Goal: Information Seeking & Learning: Learn about a topic

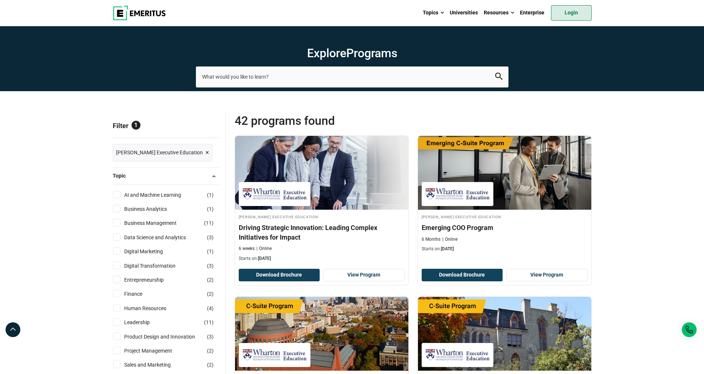
click at [572, 13] on link "Login" at bounding box center [571, 13] width 41 height 16
click at [573, 13] on link "Login" at bounding box center [571, 13] width 41 height 16
click at [268, 74] on input "search-page" at bounding box center [352, 77] width 313 height 21
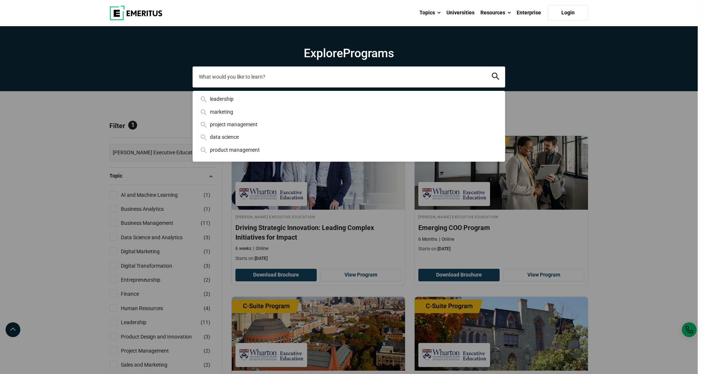
paste input "HR Management and Analytics: Unlock the Value of Human Capital"
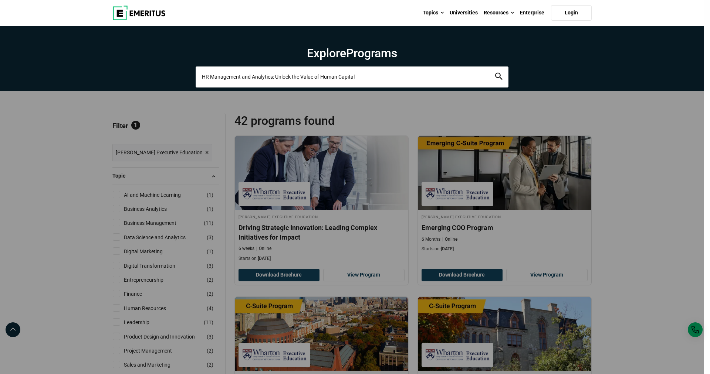
type input "HR Management and Analytics: Unlock the Value of Human Capital"
click at [495, 73] on button "search" at bounding box center [498, 77] width 7 height 9
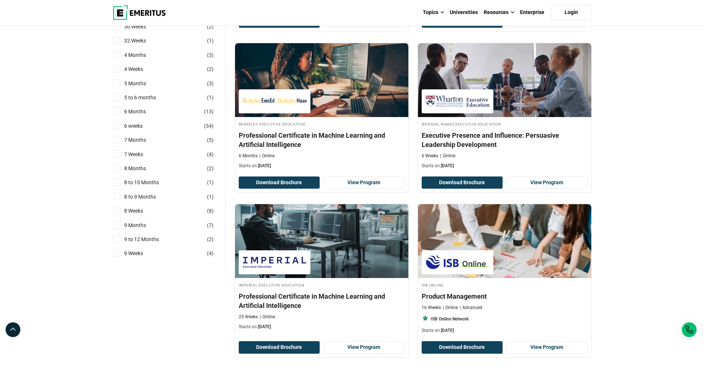
scroll to position [1515, 0]
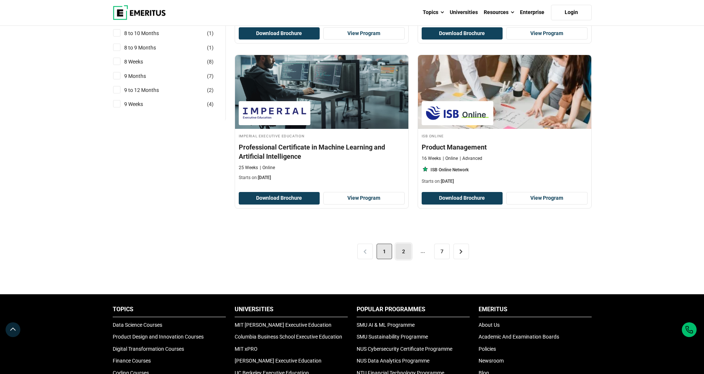
click at [403, 251] on link "2" at bounding box center [404, 252] width 16 height 16
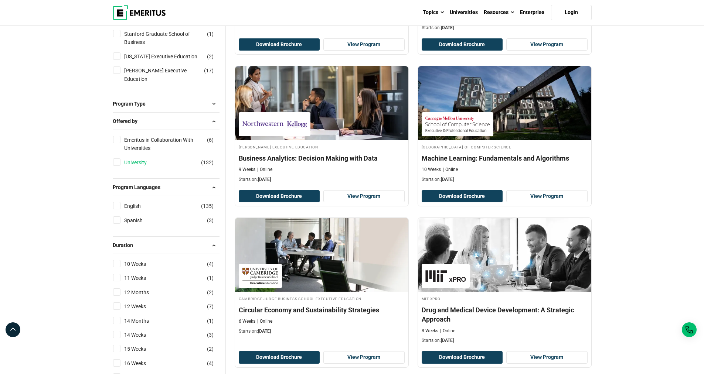
scroll to position [776, 0]
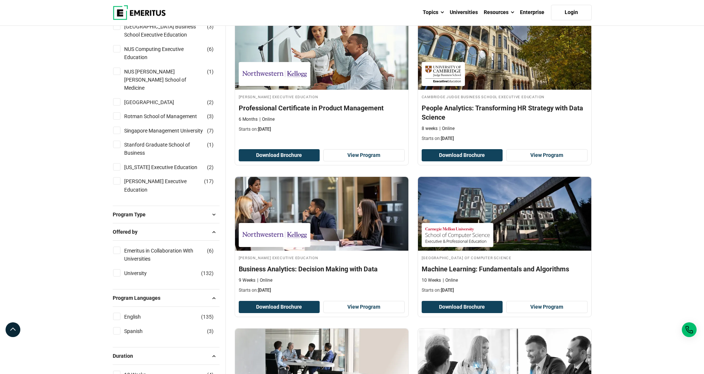
click at [122, 177] on label "[PERSON_NAME] Executive Education ( 17 )" at bounding box center [170, 185] width 98 height 17
click at [120, 177] on input "[PERSON_NAME] Executive Education ( 17 )" at bounding box center [116, 180] width 7 height 7
checkbox input "true"
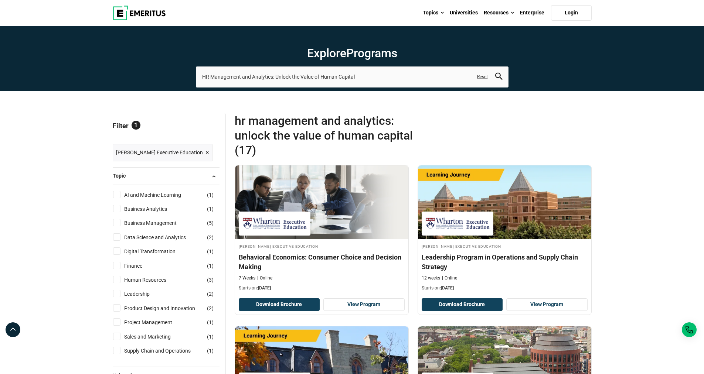
click at [205, 152] on span "×" at bounding box center [207, 152] width 4 height 11
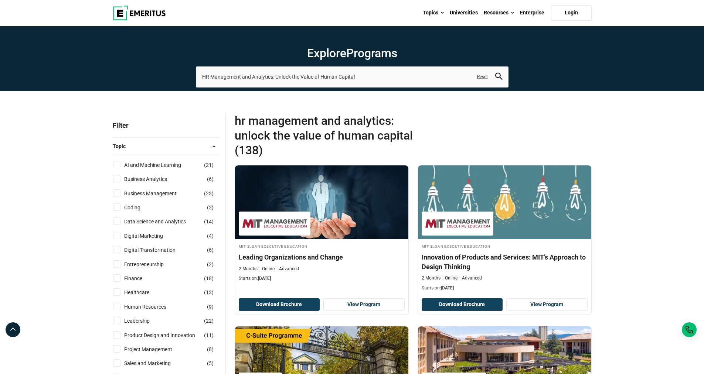
click at [502, 76] on icon "search" at bounding box center [498, 76] width 7 height 7
drag, startPoint x: 394, startPoint y: 79, endPoint x: 98, endPoint y: 80, distance: 295.7
click at [98, 80] on section "Explore Programs HR Management and Analytics: Unlock the Value of Human Capital…" at bounding box center [352, 58] width 704 height 65
click at [372, 74] on input "HR Management and Analytics: Unlock the Value of Human Capital" at bounding box center [352, 77] width 313 height 21
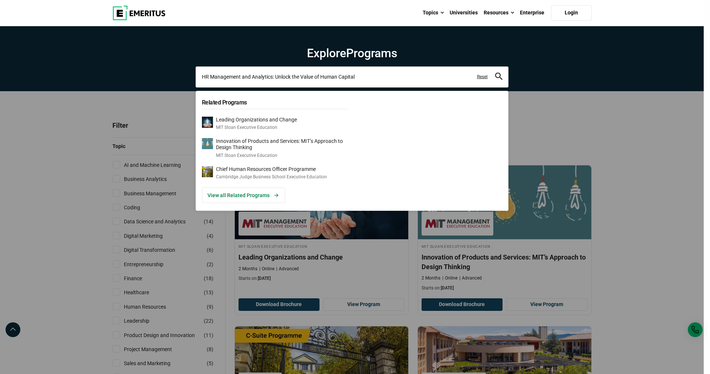
drag, startPoint x: 374, startPoint y: 77, endPoint x: 88, endPoint y: 74, distance: 285.7
click at [196, 74] on div "HR Management and Analytics: Unlock the Value of Human Capital Related Programs…" at bounding box center [352, 77] width 313 height 21
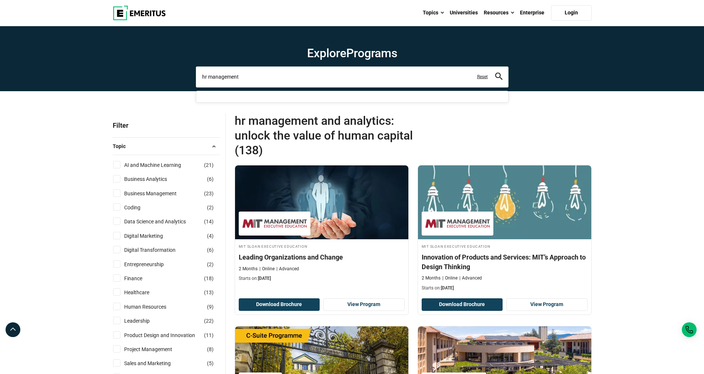
type input "hr management"
click at [495, 73] on button "search" at bounding box center [498, 77] width 7 height 9
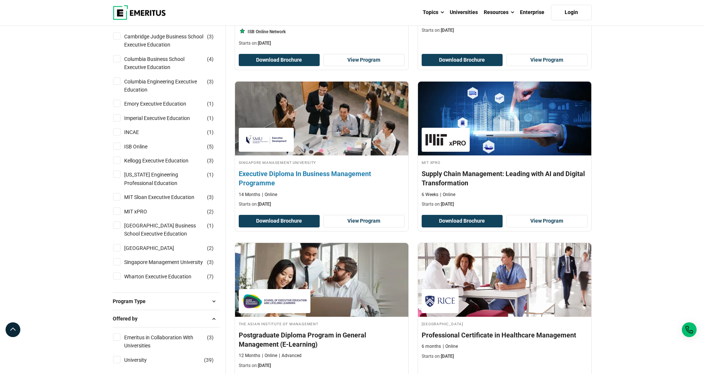
scroll to position [480, 0]
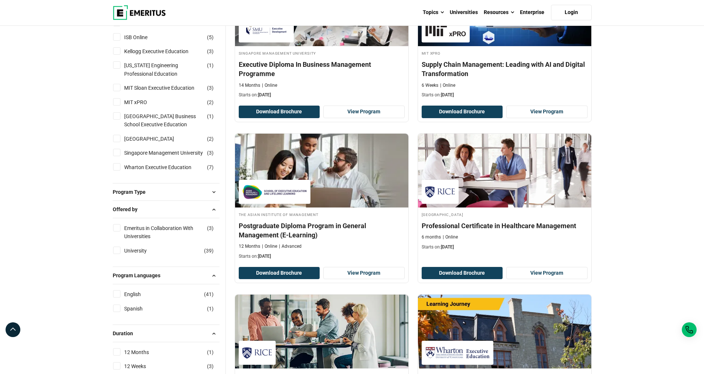
click at [119, 171] on input "[PERSON_NAME] Executive Education ( 7 )" at bounding box center [116, 166] width 7 height 7
checkbox input "true"
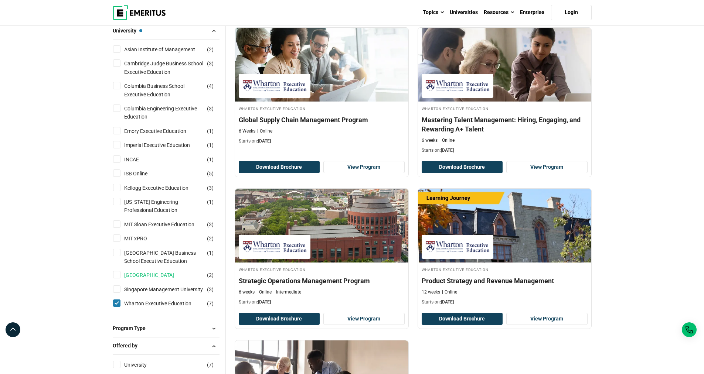
scroll to position [333, 0]
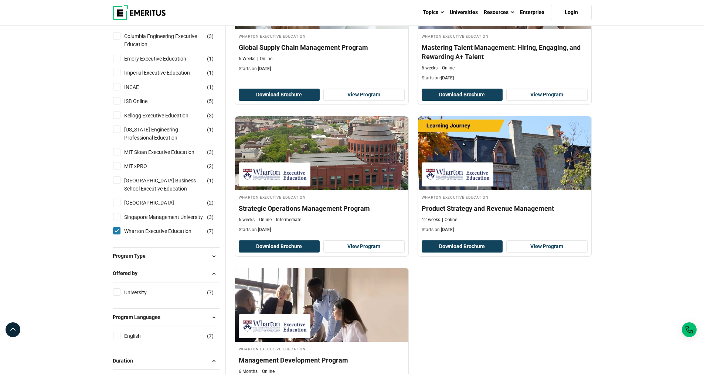
click at [119, 235] on input "[PERSON_NAME] Executive Education ( 7 )" at bounding box center [116, 230] width 7 height 7
checkbox input "false"
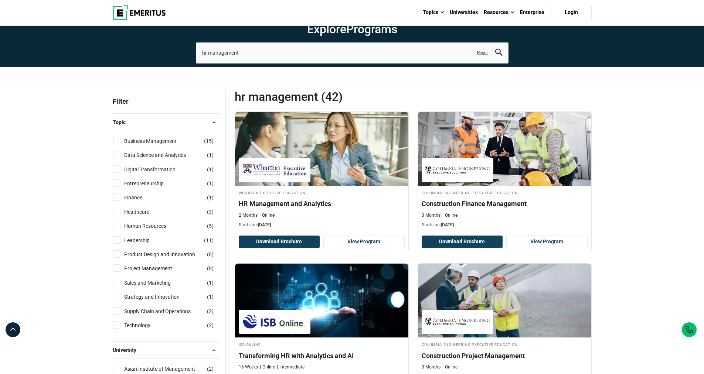
scroll to position [37, 0]
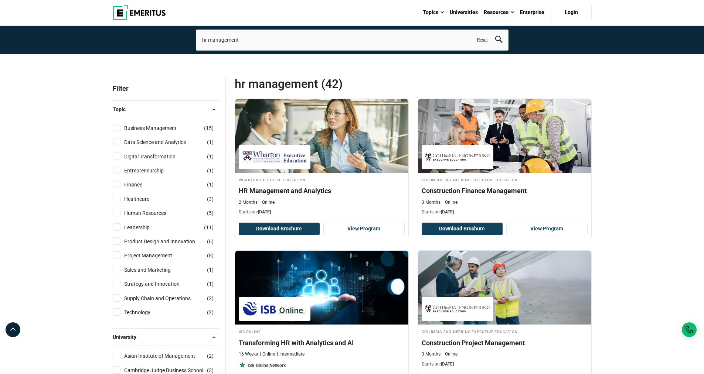
click at [121, 209] on label "Human Resources ( 5 )" at bounding box center [151, 213] width 61 height 8
click at [120, 209] on input "Human Resources ( 5 )" at bounding box center [116, 212] width 7 height 7
checkbox input "true"
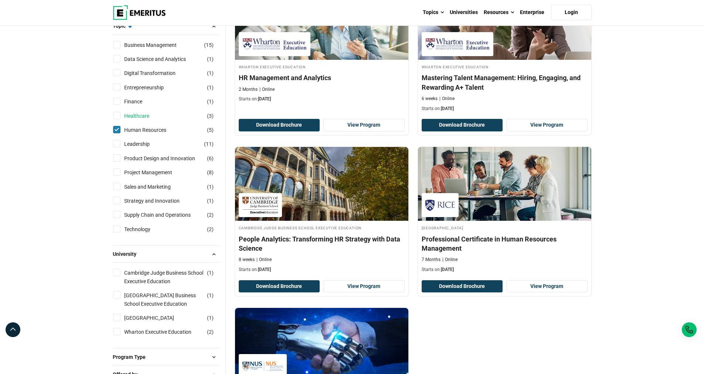
scroll to position [148, 0]
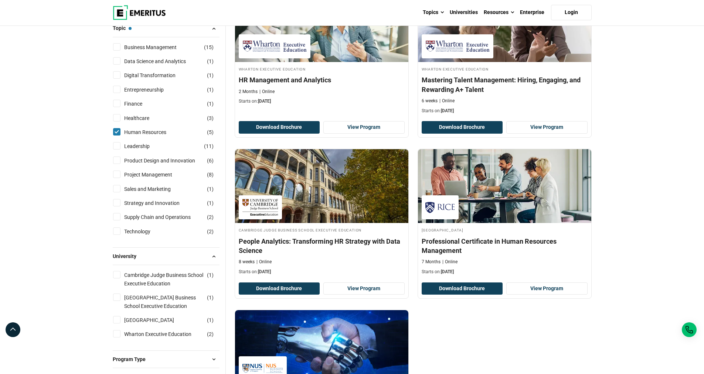
click at [115, 132] on input "Human Resources ( 5 )" at bounding box center [116, 131] width 7 height 7
checkbox input "false"
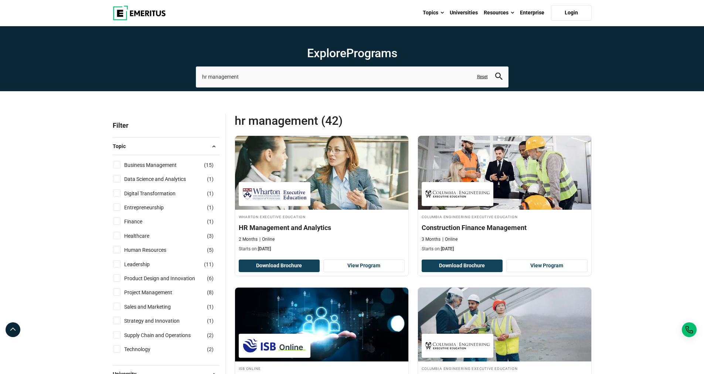
click at [119, 168] on input "Business Management ( 15 )" at bounding box center [116, 164] width 7 height 7
checkbox input "true"
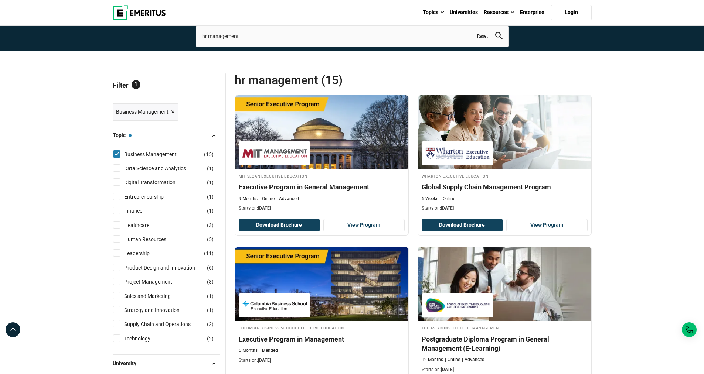
scroll to position [37, 0]
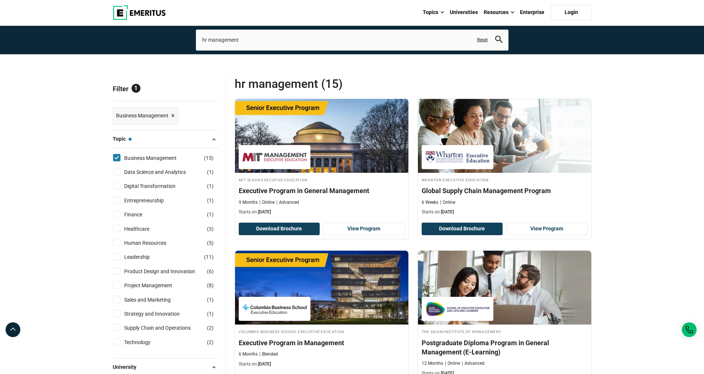
click at [118, 159] on input "Business Management ( 15 )" at bounding box center [116, 157] width 7 height 7
checkbox input "false"
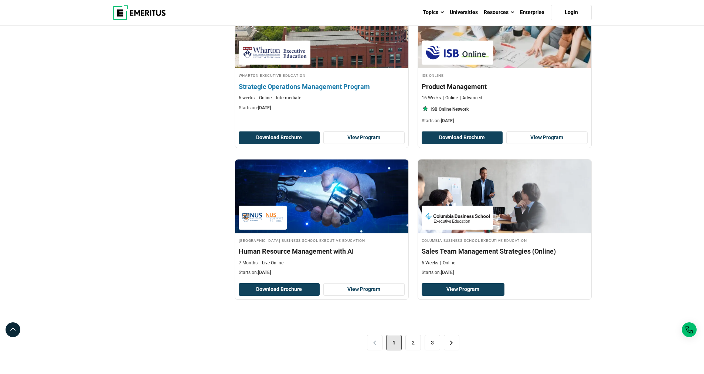
scroll to position [1441, 0]
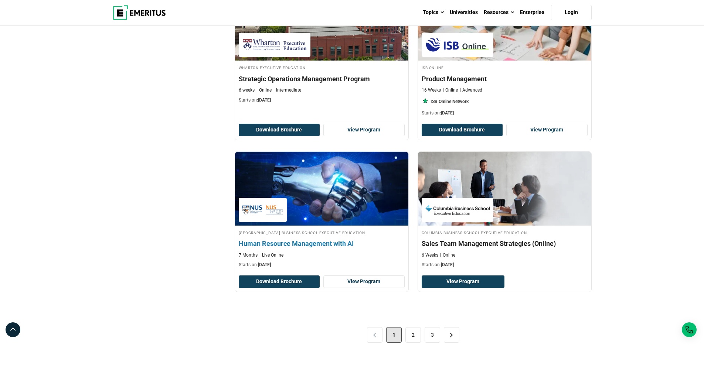
click at [345, 237] on div "National University of Singapore Business School Executive Education Human Reso…" at bounding box center [321, 249] width 173 height 39
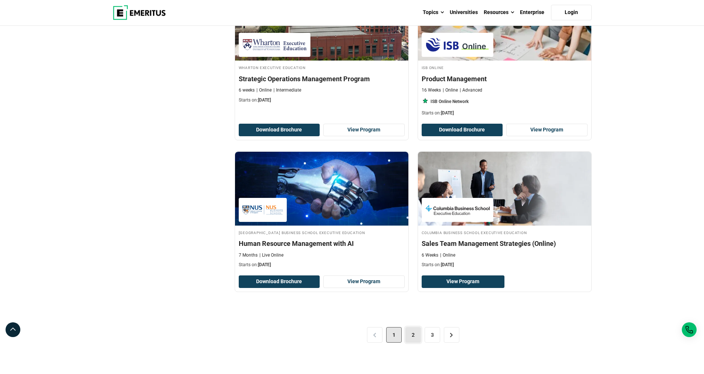
click at [418, 335] on link "2" at bounding box center [413, 335] width 16 height 16
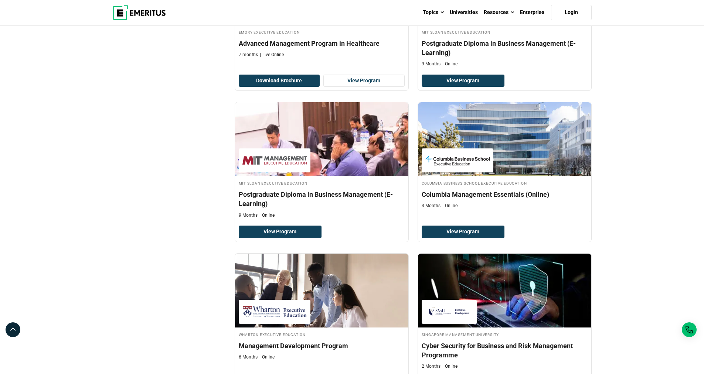
scroll to position [1404, 0]
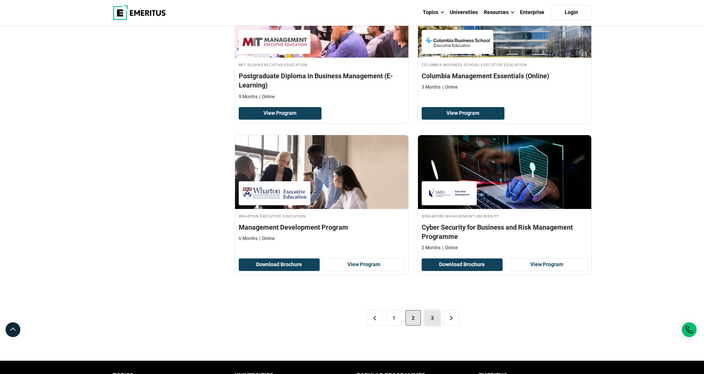
click at [434, 316] on link "3" at bounding box center [433, 318] width 16 height 16
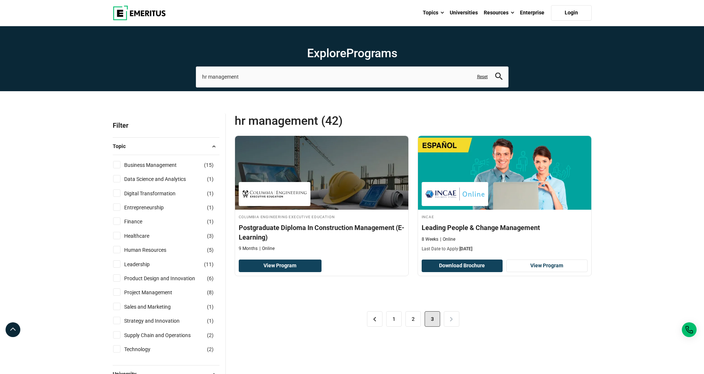
click at [116, 192] on input "Digital Transformation ( 1 )" at bounding box center [116, 193] width 7 height 7
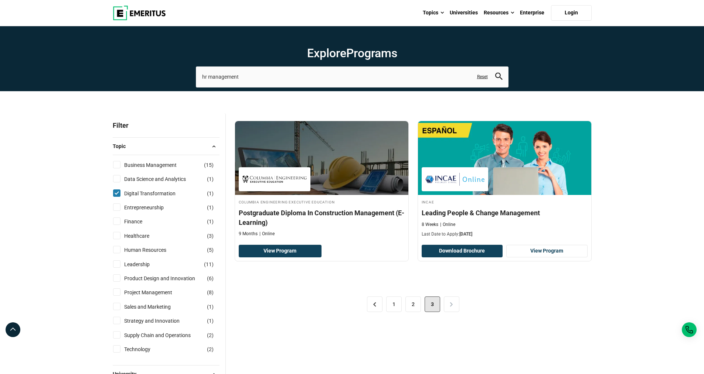
click at [116, 192] on input "Digital Transformation ( 1 )" at bounding box center [116, 193] width 7 height 7
checkbox input "false"
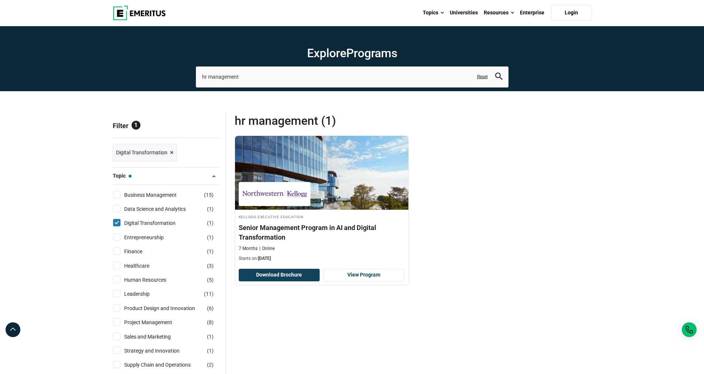
click at [116, 224] on input "Digital Transformation ( 1 )" at bounding box center [116, 222] width 7 height 7
checkbox input "false"
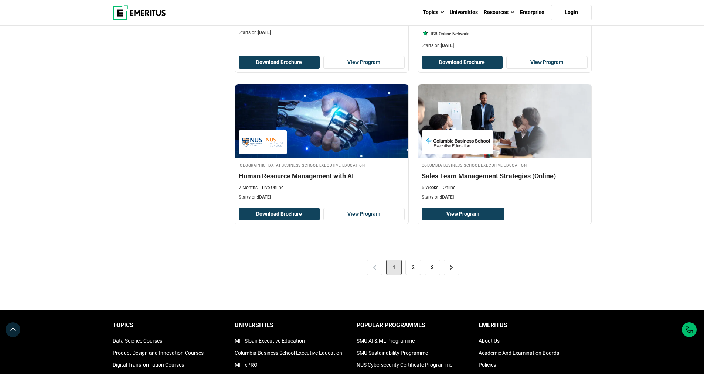
scroll to position [1515, 0]
